Goal: Find specific page/section: Find specific page/section

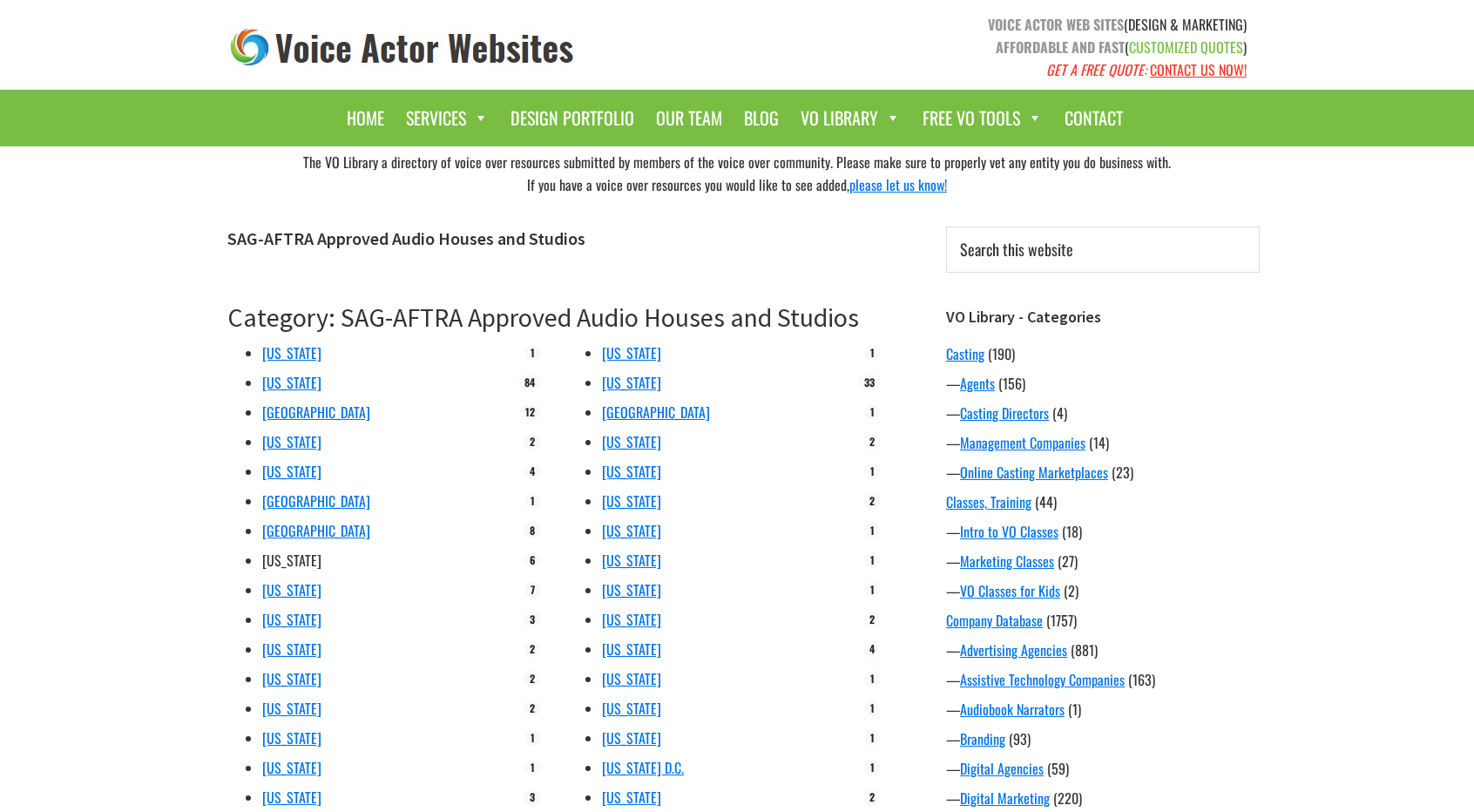
click at [273, 557] on link "[US_STATE]" at bounding box center [292, 560] width 60 height 21
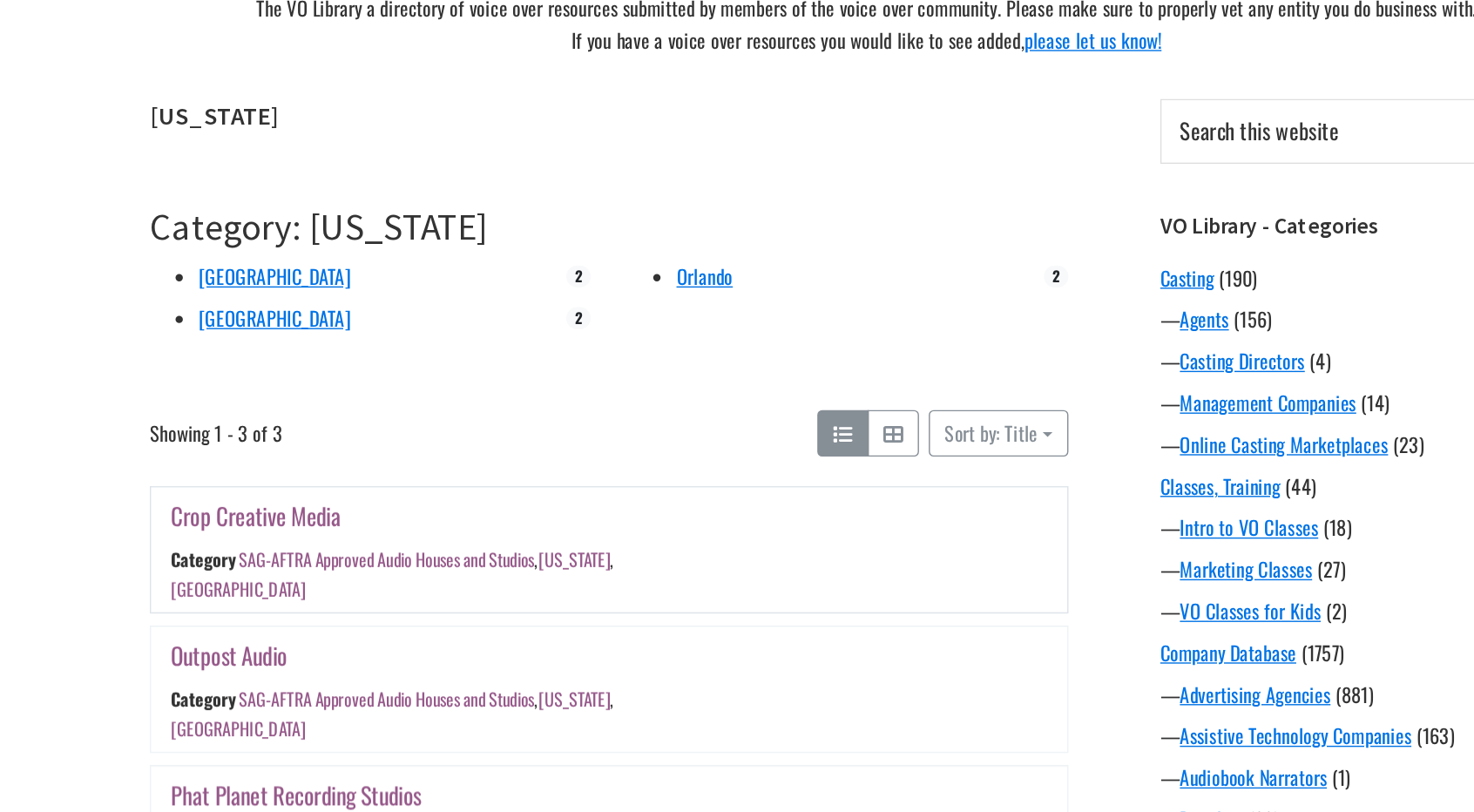
scroll to position [20, 0]
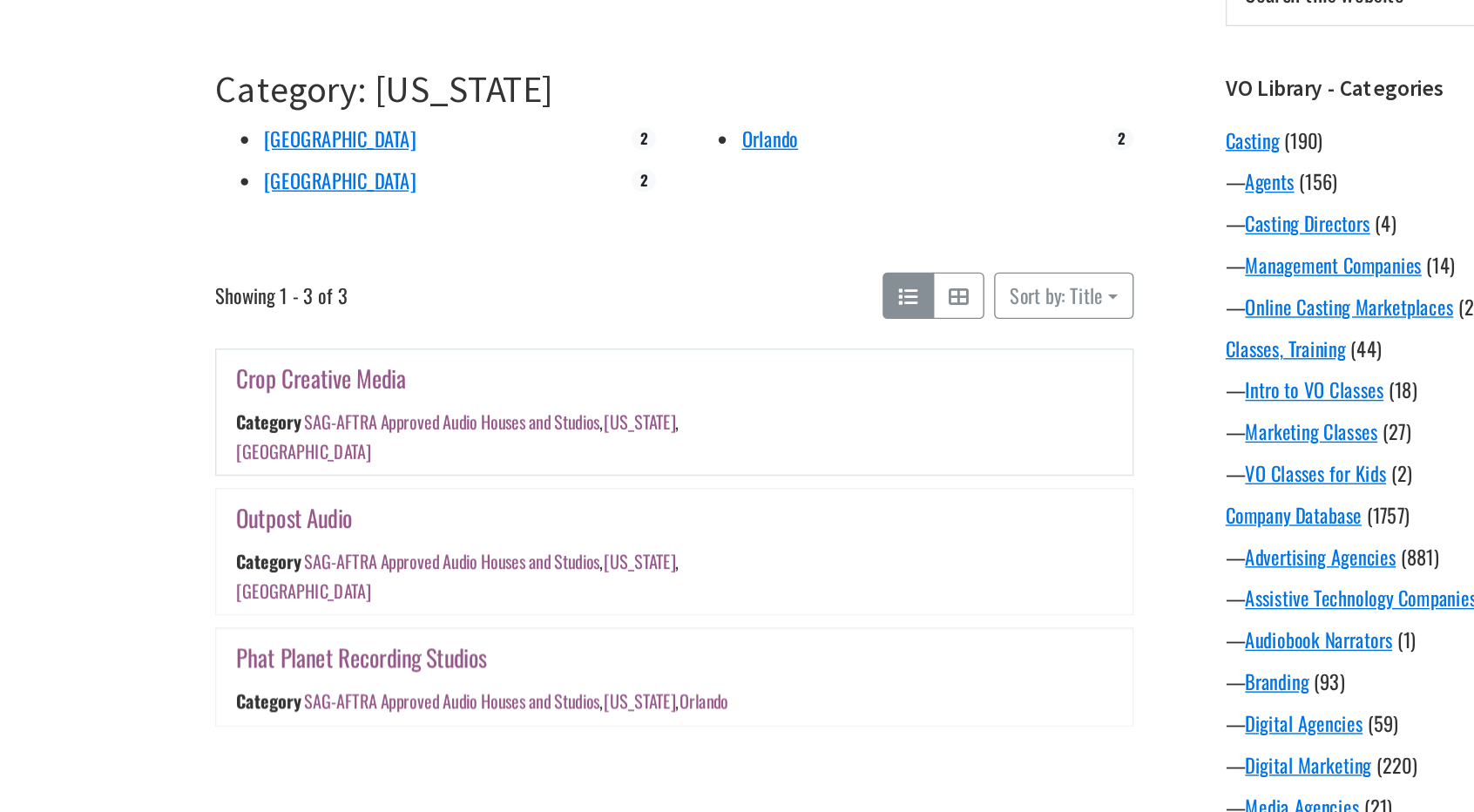
click at [332, 495] on link "Crop Creative Media" at bounding box center [303, 503] width 121 height 25
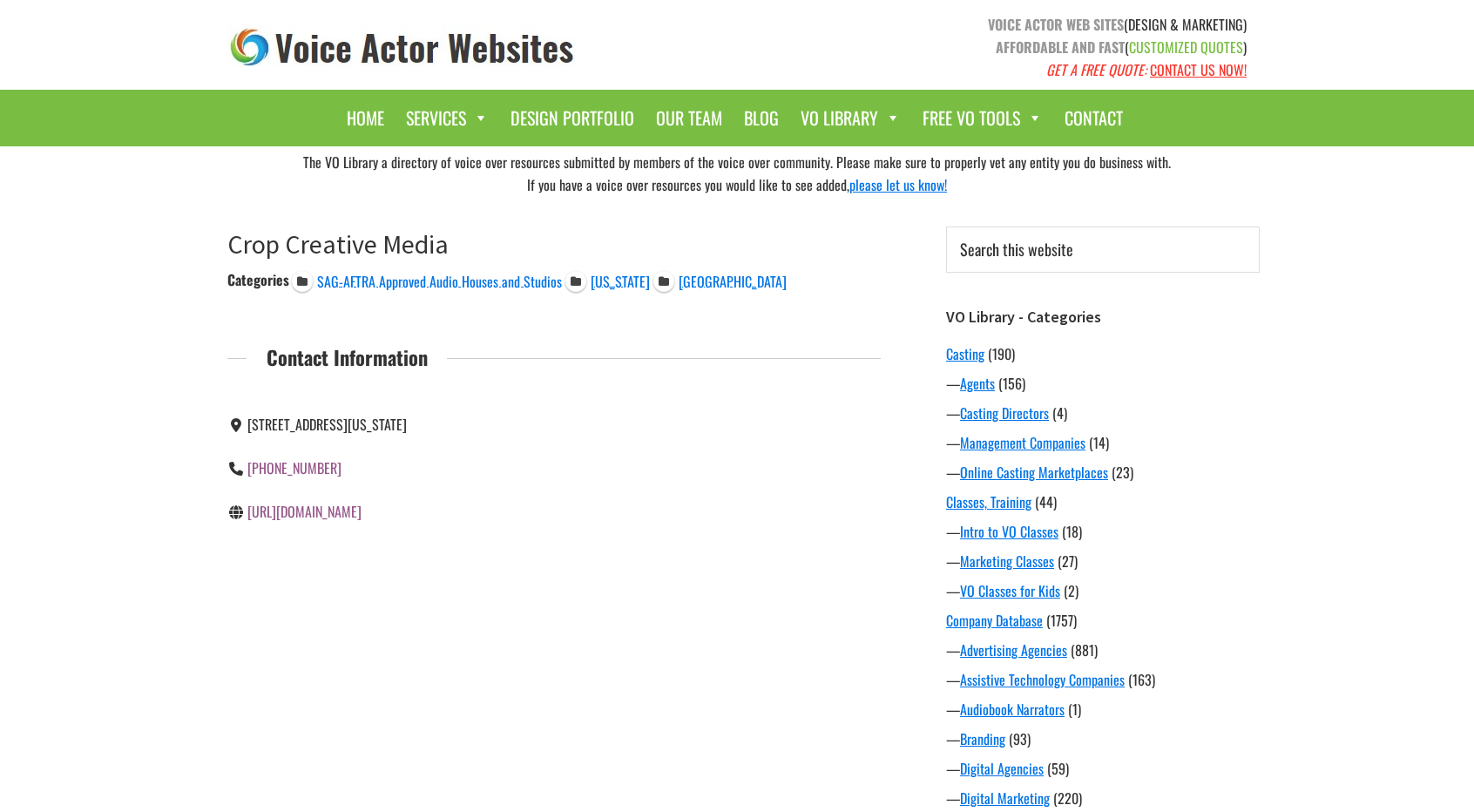
click at [362, 513] on link "[URL][DOMAIN_NAME]" at bounding box center [305, 511] width 114 height 21
